Goal: Information Seeking & Learning: Check status

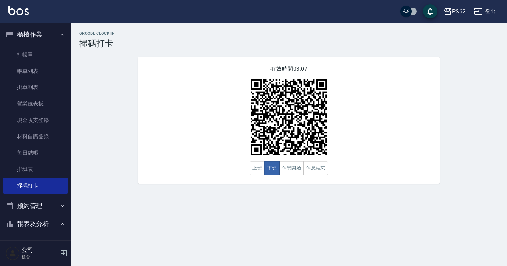
scroll to position [141, 0]
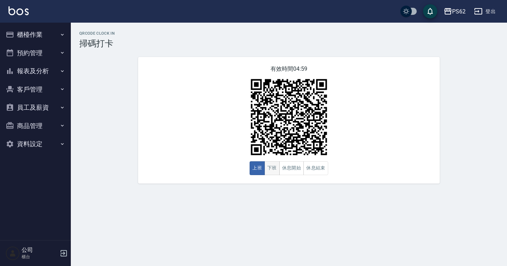
click at [271, 173] on button "下班" at bounding box center [271, 168] width 15 height 14
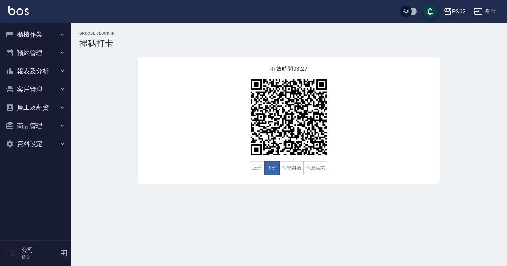
click at [35, 36] on button "櫃檯作業" at bounding box center [35, 34] width 65 height 18
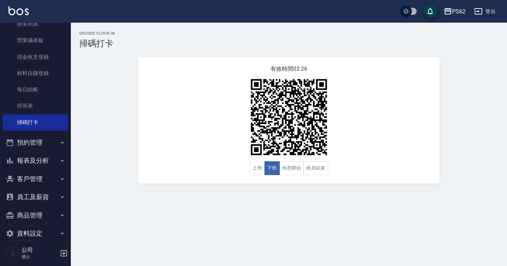
scroll to position [71, 0]
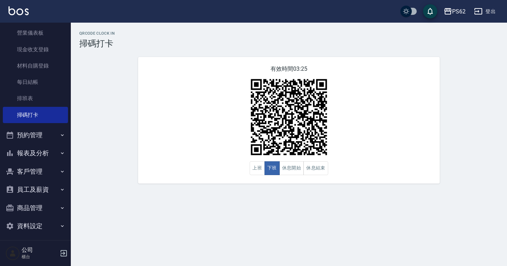
click at [34, 129] on button "預約管理" at bounding box center [35, 135] width 65 height 18
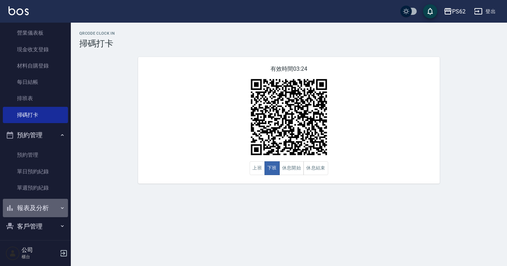
click at [44, 208] on button "報表及分析" at bounding box center [35, 208] width 65 height 18
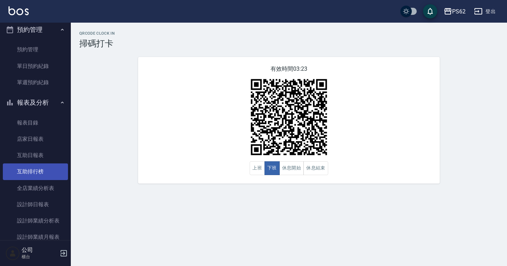
scroll to position [177, 0]
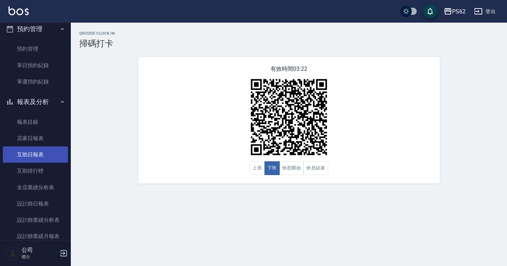
click at [43, 150] on link "互助日報表" at bounding box center [35, 154] width 65 height 16
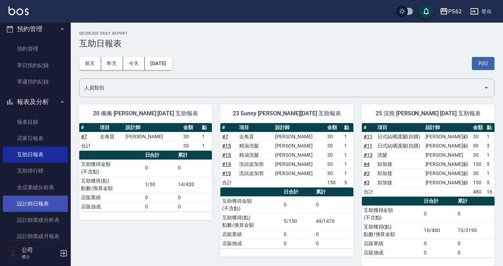
click at [44, 198] on link "設計師日報表" at bounding box center [35, 204] width 65 height 16
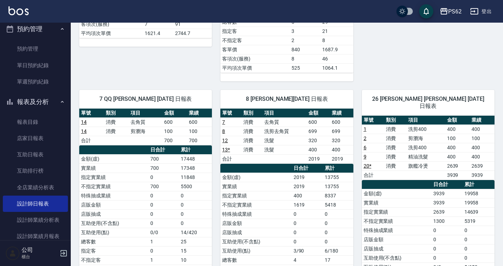
scroll to position [283, 0]
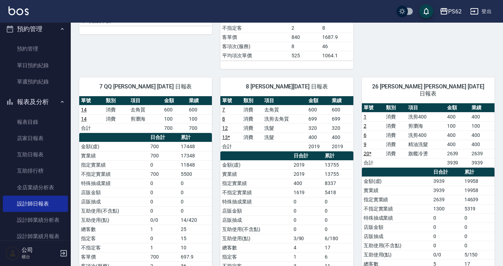
click at [503, 0] on html "PS62 登出 櫃檯作業 打帳單 帳單列表 掛單列表 營業儀表板 現金收支登錄 材料自購登錄 每日結帳 排班表 掃碼打卡 預約管理 預約管理 單日預約紀錄 單…" at bounding box center [251, 24] width 503 height 615
